Goal: Transaction & Acquisition: Subscribe to service/newsletter

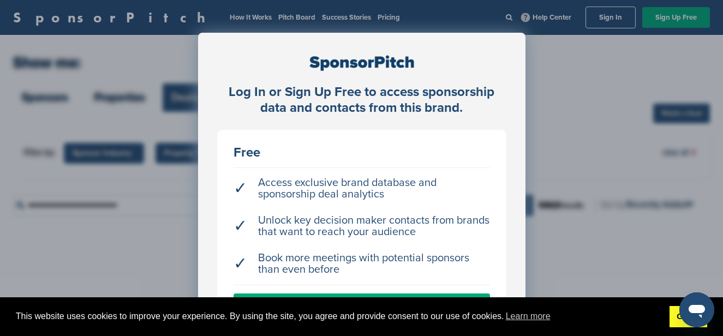
click at [677, 323] on link "Got it!" at bounding box center [689, 317] width 38 height 22
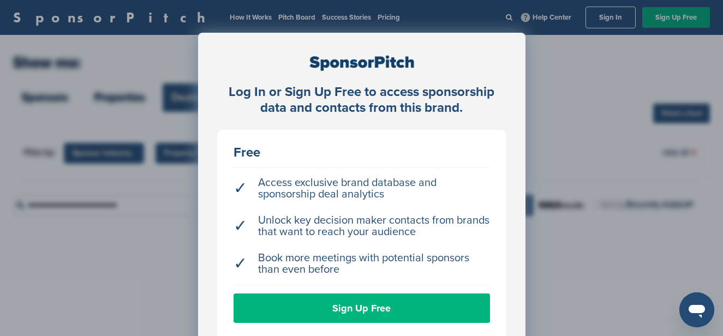
click at [379, 312] on link "Sign Up Free" at bounding box center [362, 308] width 257 height 29
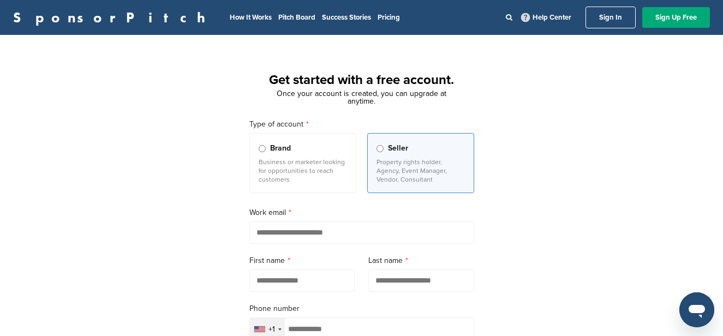
click at [292, 175] on p "Business or marketer looking for opportunities to reach customers" at bounding box center [303, 171] width 88 height 26
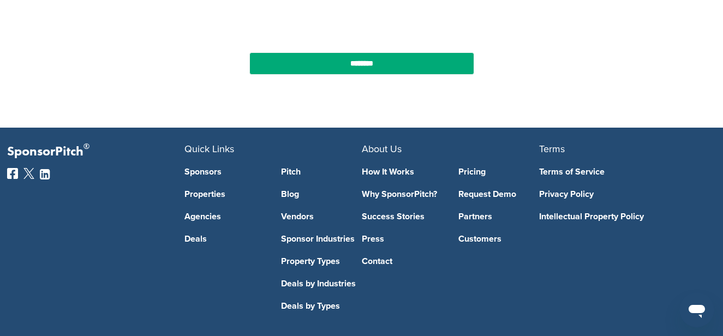
scroll to position [444, 0]
